Goal: Information Seeking & Learning: Find specific fact

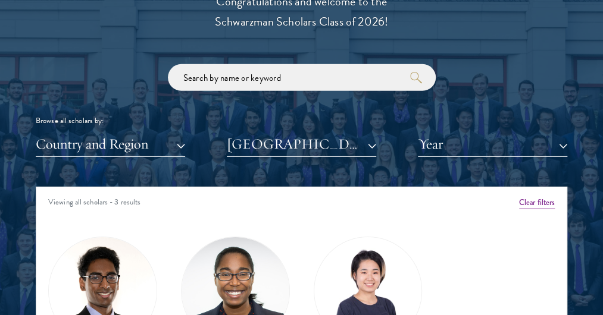
scroll to position [1599, 0]
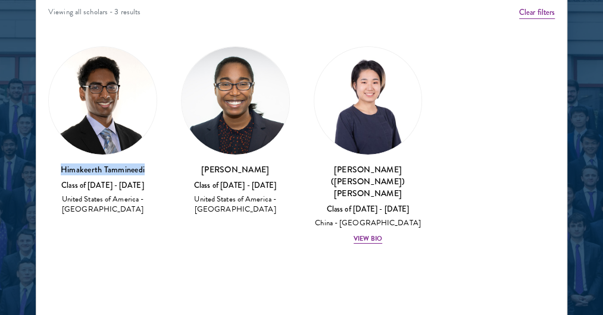
drag, startPoint x: 156, startPoint y: 170, endPoint x: 49, endPoint y: 168, distance: 107.1
click at [49, 168] on h3 "Himakeerth Tammineedi" at bounding box center [102, 170] width 109 height 12
copy h3 "Himakeerth Tammineedi"
drag, startPoint x: 264, startPoint y: 170, endPoint x: 198, endPoint y: 166, distance: 66.2
click at [198, 166] on h3 "[PERSON_NAME]" at bounding box center [235, 170] width 109 height 12
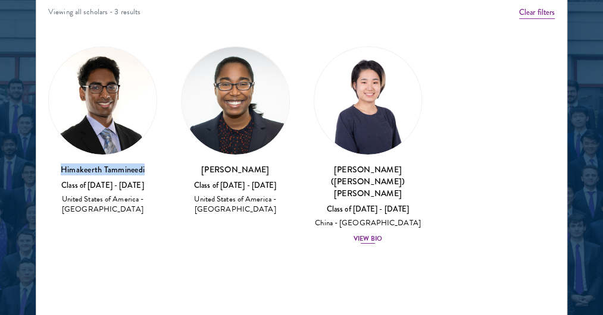
copy h3 "[PERSON_NAME]"
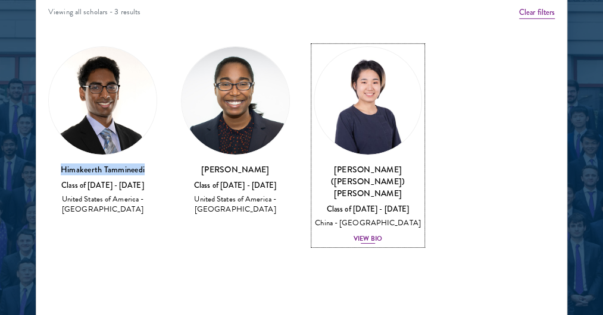
click at [381, 168] on h3 "[PERSON_NAME] ([PERSON_NAME]) [PERSON_NAME]" at bounding box center [368, 182] width 109 height 36
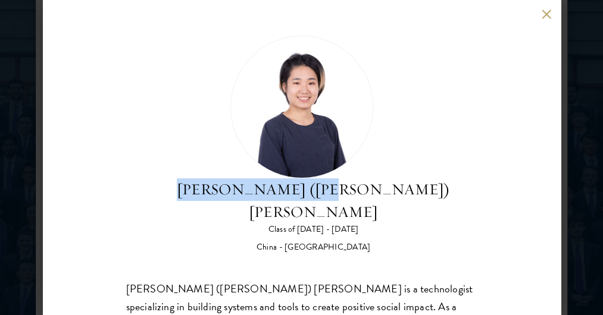
drag, startPoint x: 382, startPoint y: 192, endPoint x: 230, endPoint y: 197, distance: 152.5
click at [230, 197] on div "[PERSON_NAME] ([PERSON_NAME]) [PERSON_NAME] Class of [DATE] - [DATE] [GEOGRAPHI…" at bounding box center [301, 145] width 351 height 218
copy h2 "[PERSON_NAME] ([PERSON_NAME]) [PERSON_NAME]"
click at [544, 17] on button at bounding box center [547, 14] width 10 height 10
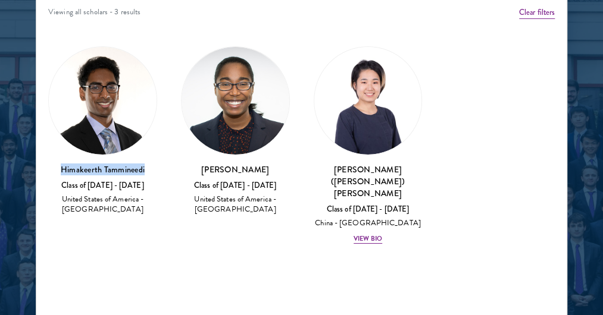
drag, startPoint x: 159, startPoint y: 167, endPoint x: 38, endPoint y: 173, distance: 121.6
click at [38, 173] on div "[PERSON_NAME] Class of [DATE] - [DATE] [GEOGRAPHIC_DATA] - [GEOGRAPHIC_DATA]" at bounding box center [102, 131] width 133 height 193
copy h3 "Himakeerth Tammineedi"
